Goal: Task Accomplishment & Management: Manage account settings

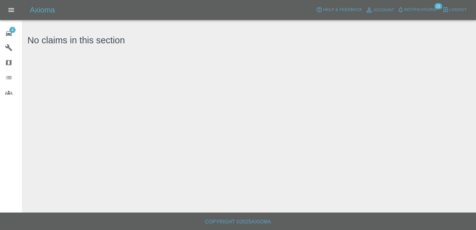
click at [14, 30] on span "4" at bounding box center [12, 30] width 6 height 6
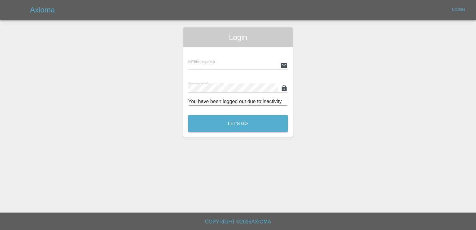
type input "[EMAIL_ADDRESS][DOMAIN_NAME]"
click at [239, 125] on button "Let's Go" at bounding box center [238, 123] width 100 height 17
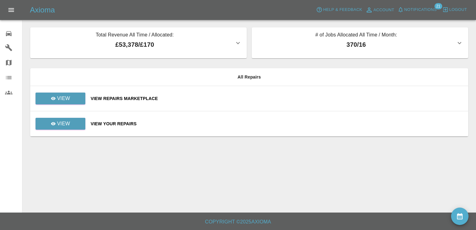
click at [123, 93] on td "View Repairs Marketplace" at bounding box center [277, 98] width 383 height 25
click at [119, 99] on div "View Repairs Marketplace" at bounding box center [277, 98] width 373 height 6
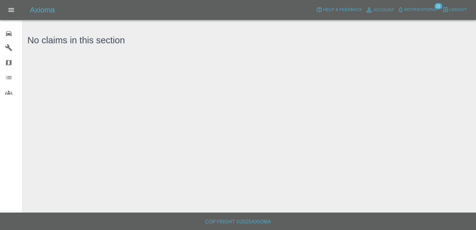
click at [10, 32] on icon at bounding box center [8, 33] width 7 height 7
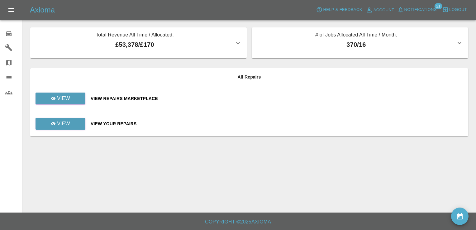
click at [199, 85] on th "All Repairs" at bounding box center [249, 77] width 438 height 18
click at [464, 217] on icon "availability" at bounding box center [459, 216] width 7 height 7
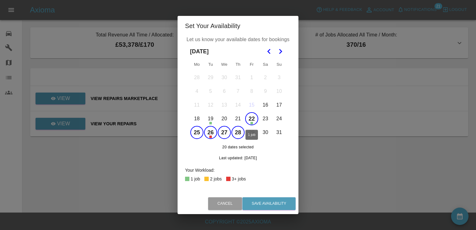
click at [253, 119] on button "22" at bounding box center [251, 118] width 13 height 13
click at [199, 132] on button "25" at bounding box center [196, 132] width 13 height 13
click at [280, 49] on icon "Go to the Next Month" at bounding box center [280, 51] width 7 height 7
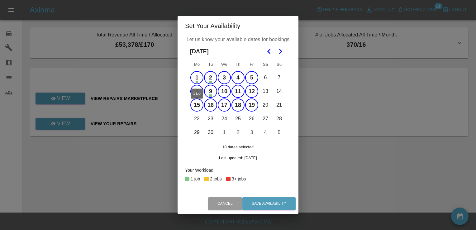
click at [198, 76] on button "1" at bounding box center [196, 77] width 13 height 13
click at [211, 76] on button "2" at bounding box center [210, 77] width 13 height 13
click at [223, 76] on button "3" at bounding box center [224, 77] width 13 height 13
click at [257, 201] on button "Save Availability" at bounding box center [269, 203] width 53 height 13
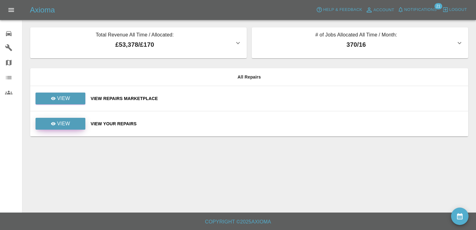
click at [80, 125] on link "View" at bounding box center [61, 124] width 50 height 12
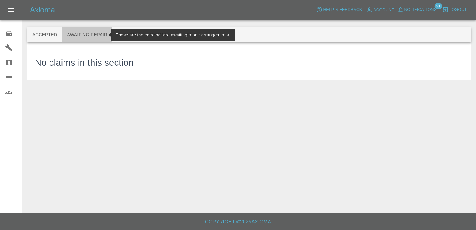
click at [91, 38] on button "Awaiting Repair" at bounding box center [87, 34] width 50 height 15
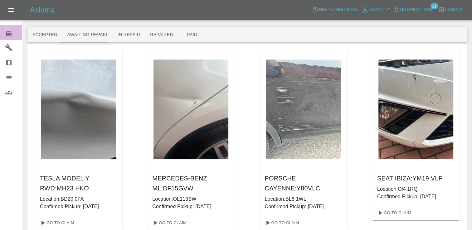
click at [9, 33] on icon at bounding box center [8, 33] width 7 height 7
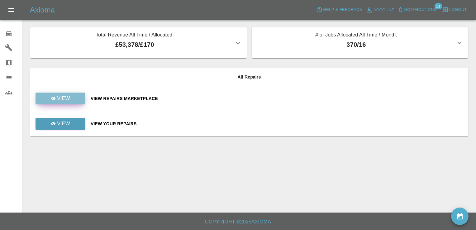
click at [70, 100] on link "View" at bounding box center [61, 99] width 50 height 12
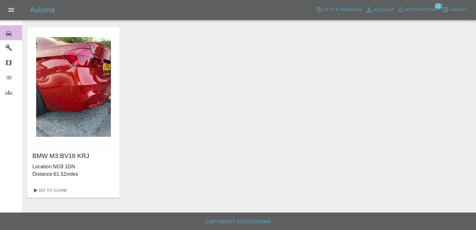
click at [7, 37] on link "0 Repair home" at bounding box center [11, 32] width 22 height 15
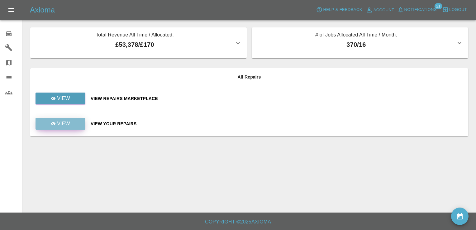
click at [69, 123] on p "View" at bounding box center [63, 123] width 13 height 7
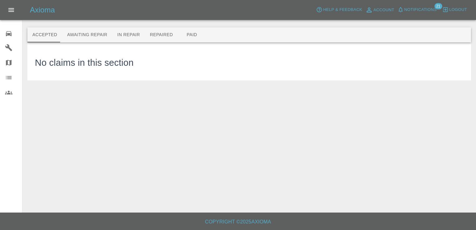
click at [9, 33] on icon at bounding box center [9, 33] width 6 height 5
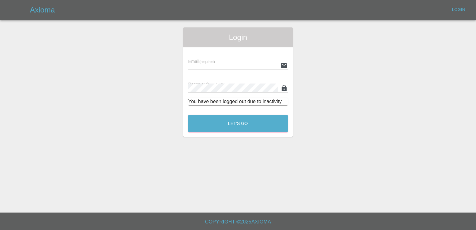
type input "[EMAIL_ADDRESS][DOMAIN_NAME]"
click at [241, 123] on button "Let's Go" at bounding box center [238, 123] width 100 height 17
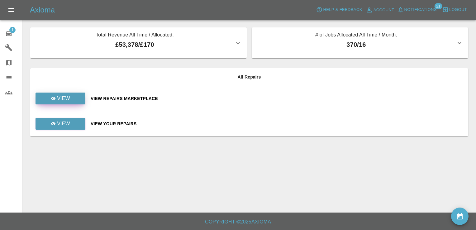
click at [70, 93] on link "View" at bounding box center [61, 99] width 50 height 12
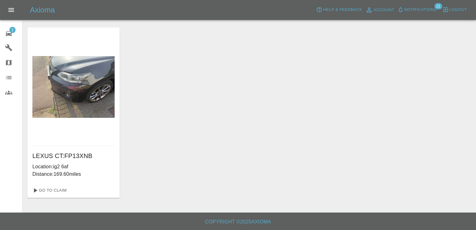
click at [12, 30] on span "1" at bounding box center [12, 30] width 6 height 6
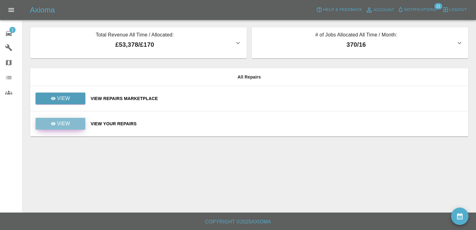
click at [65, 123] on p "View" at bounding box center [63, 123] width 13 height 7
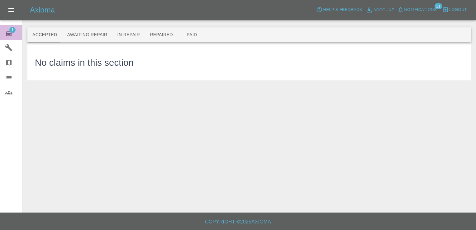
click at [12, 29] on span "1" at bounding box center [12, 30] width 6 height 6
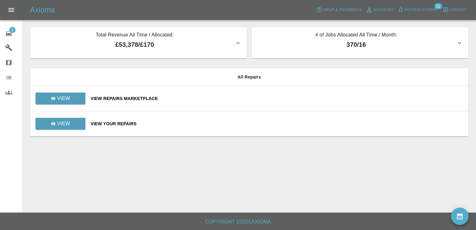
click at [103, 98] on div "View Repairs Marketplace" at bounding box center [277, 98] width 373 height 6
